Goal: Information Seeking & Learning: Learn about a topic

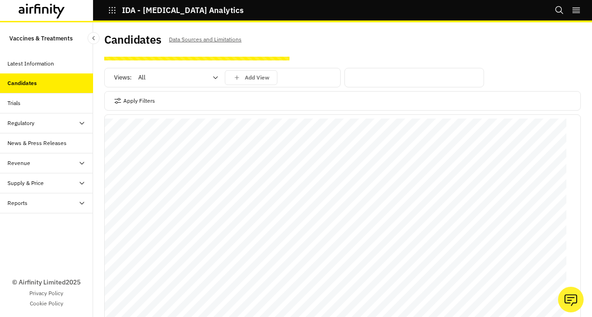
click at [13, 145] on div "News & Press Releases" at bounding box center [36, 143] width 59 height 8
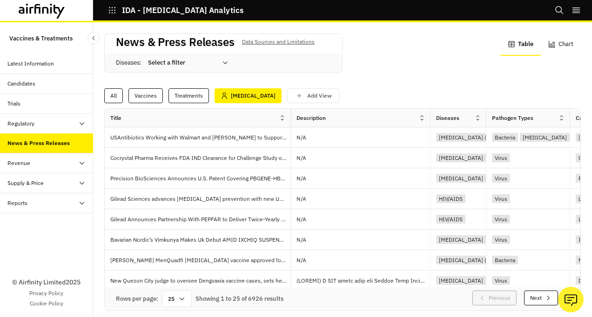
scroll to position [26, 0]
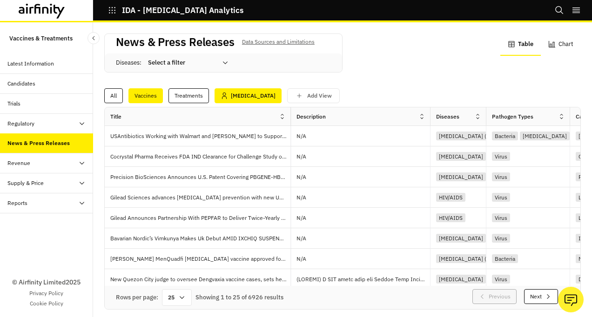
click at [144, 95] on div "Vaccines" at bounding box center [145, 95] width 34 height 15
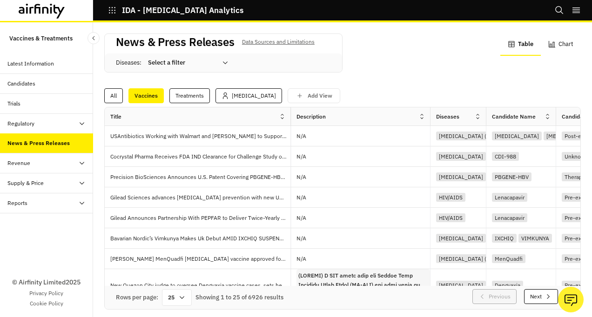
scroll to position [24, 0]
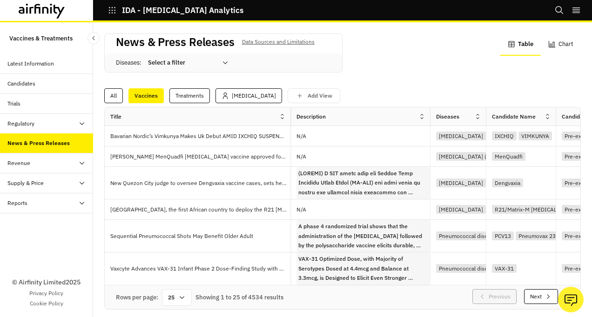
click at [524, 290] on button "Next" at bounding box center [541, 297] width 34 height 15
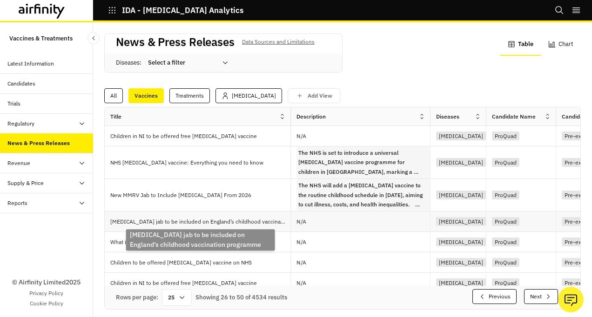
click at [240, 222] on p "Chickenpox jab to be included on England’s childhood vaccination programme" at bounding box center [200, 221] width 180 height 9
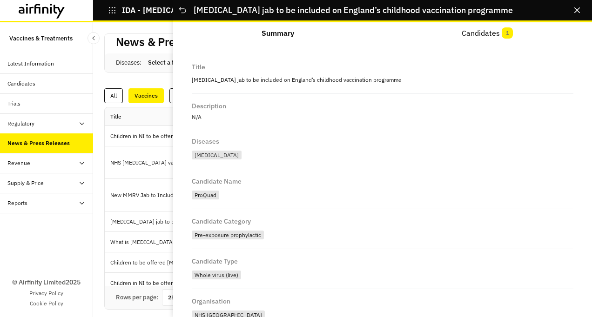
scroll to position [134, 0]
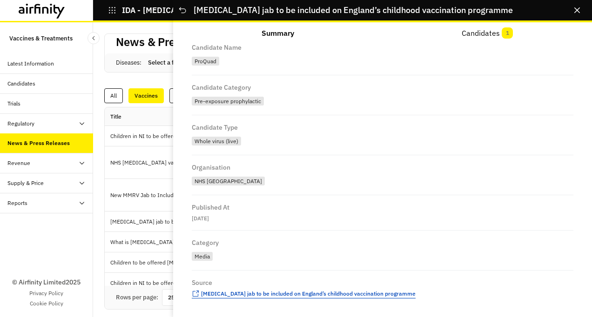
click at [278, 292] on span "Chickenpox jab to be included on England’s childhood vaccination programme" at bounding box center [308, 293] width 215 height 7
click at [578, 10] on icon "Close" at bounding box center [577, 10] width 6 height 6
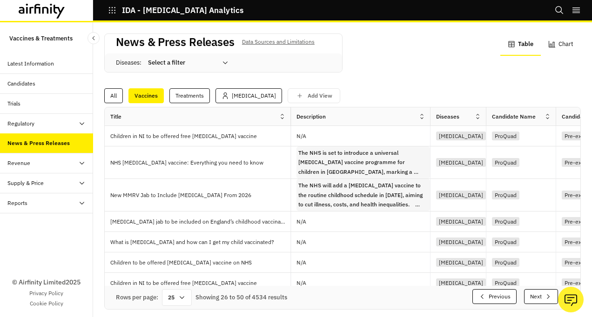
click at [524, 293] on button "Next" at bounding box center [541, 297] width 34 height 15
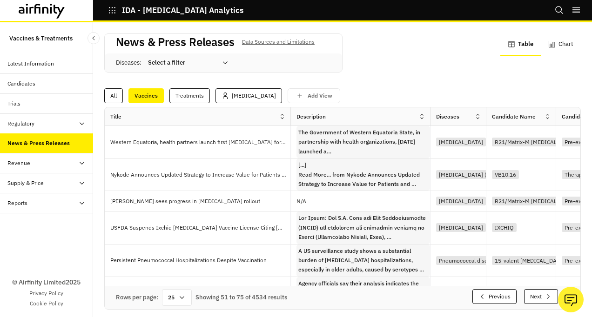
click at [530, 290] on button "Next" at bounding box center [541, 297] width 34 height 15
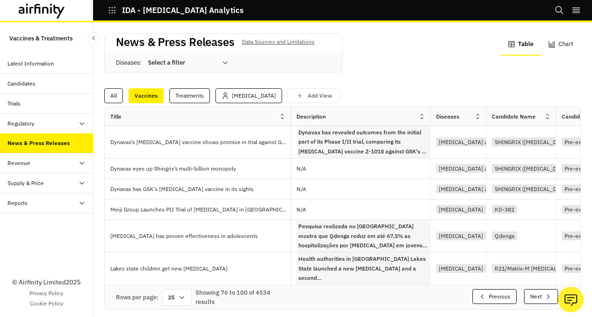
click at [530, 290] on button "Next" at bounding box center [541, 297] width 34 height 15
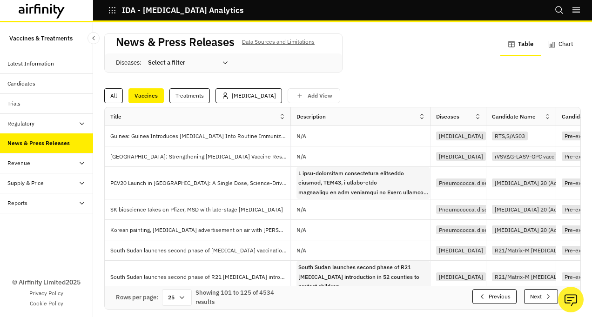
click at [530, 290] on button "Next" at bounding box center [541, 297] width 34 height 15
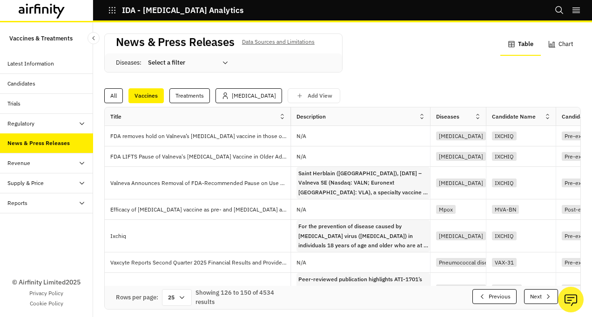
click at [530, 290] on button "Next" at bounding box center [541, 297] width 34 height 15
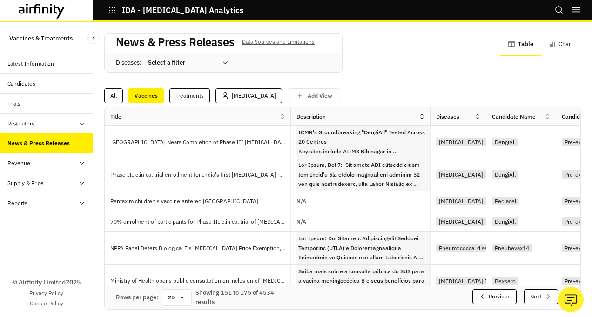
click at [530, 290] on button "Next" at bounding box center [541, 297] width 34 height 15
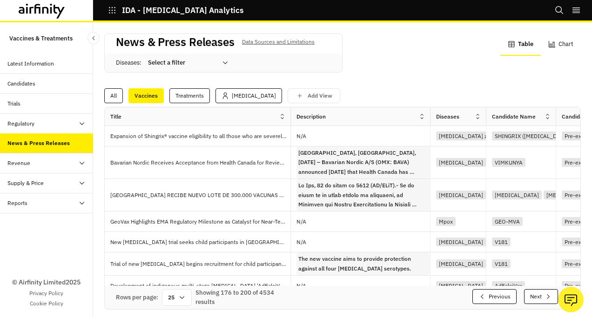
click at [37, 161] on div "Revenue" at bounding box center [50, 163] width 86 height 8
click at [25, 199] on div "Revenue Dashboard" at bounding box center [40, 203] width 51 height 8
